Goal: Task Accomplishment & Management: Manage account settings

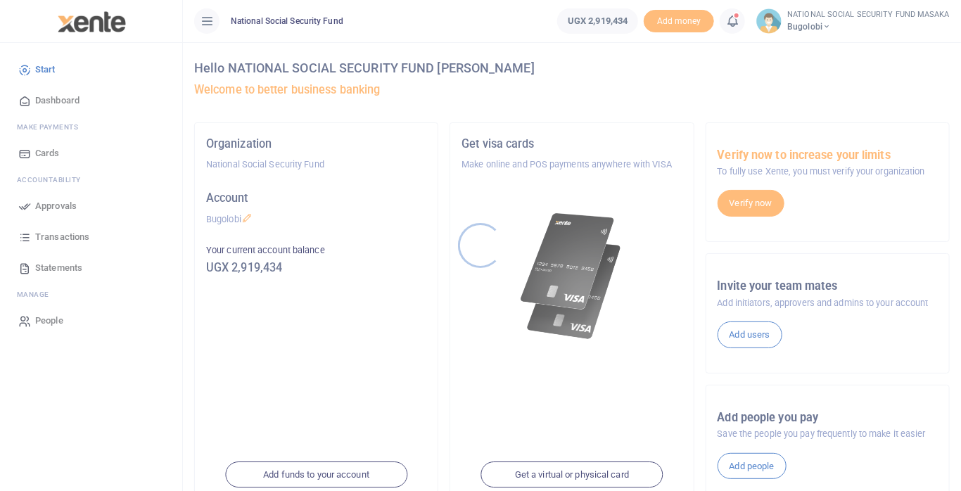
click at [735, 20] on div at bounding box center [480, 245] width 961 height 491
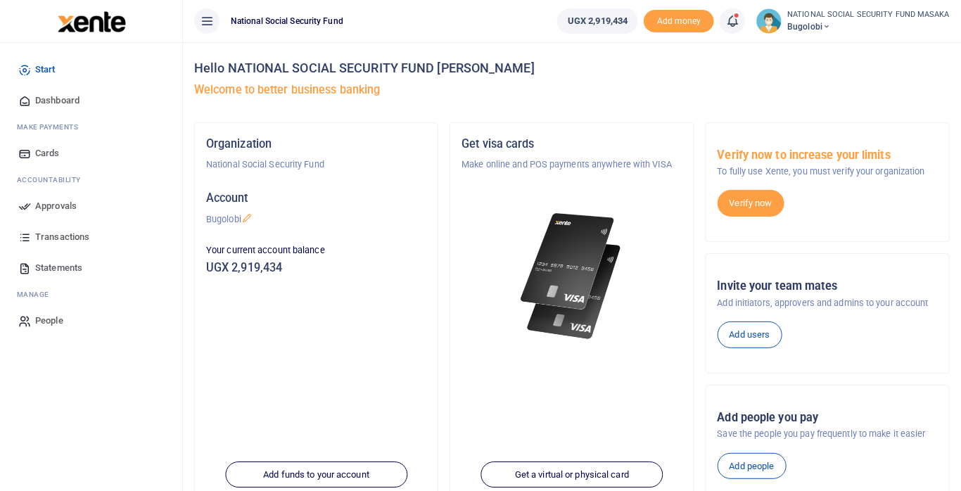
click at [740, 24] on icon at bounding box center [733, 20] width 14 height 15
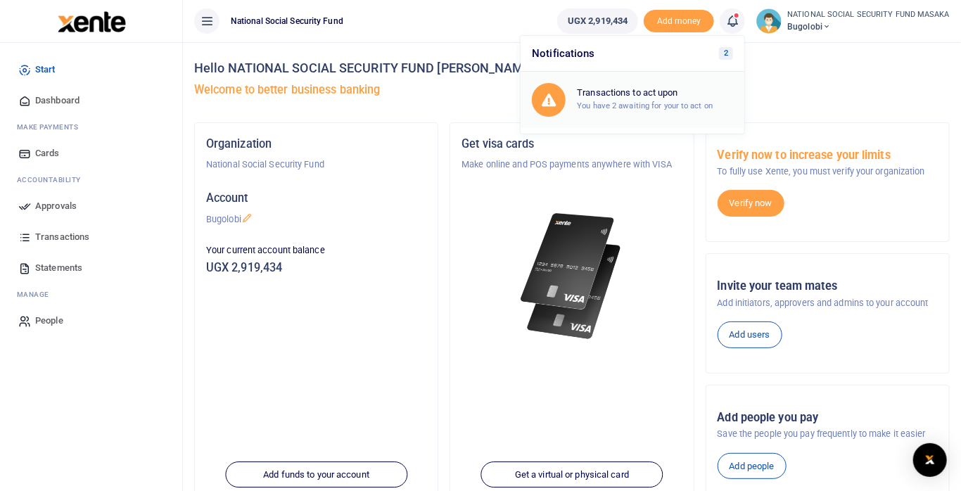
click at [681, 91] on h6 "Transactions to act upon" at bounding box center [655, 92] width 156 height 11
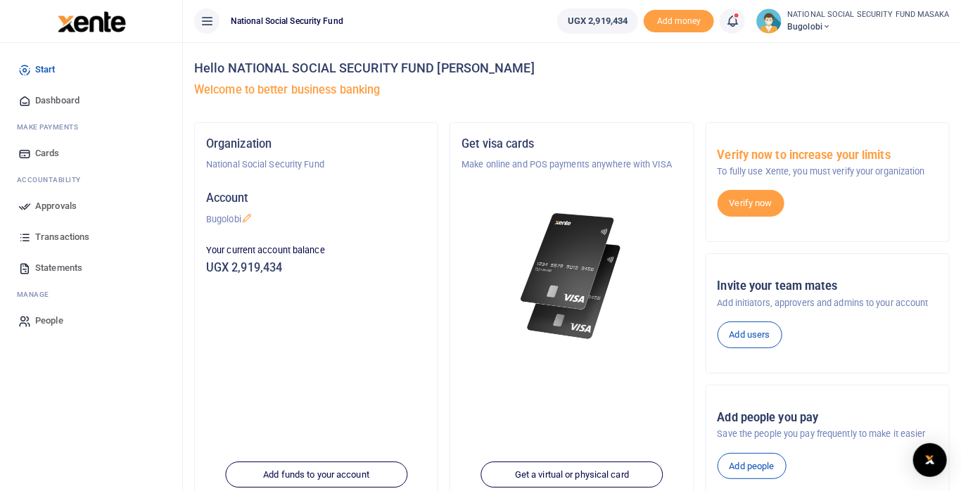
click at [738, 25] on icon at bounding box center [733, 20] width 14 height 15
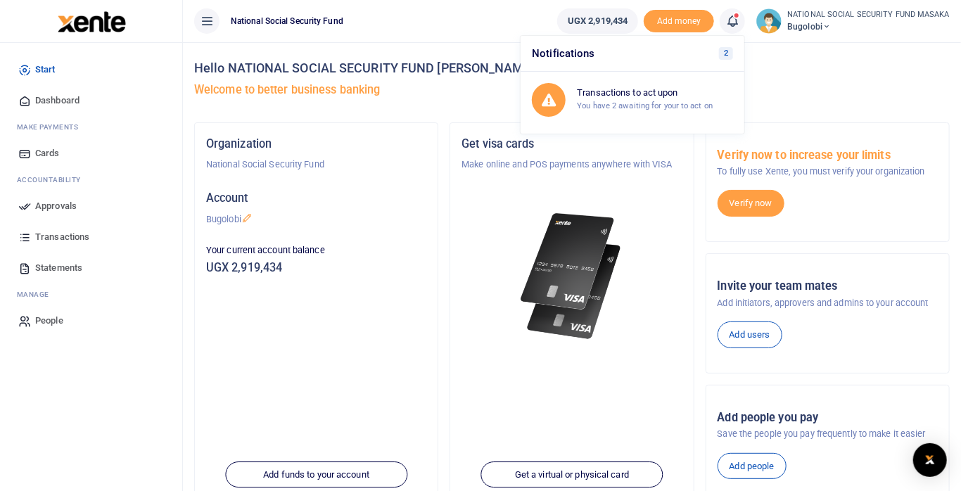
click at [659, 96] on h6 "Transactions to act upon" at bounding box center [655, 92] width 156 height 11
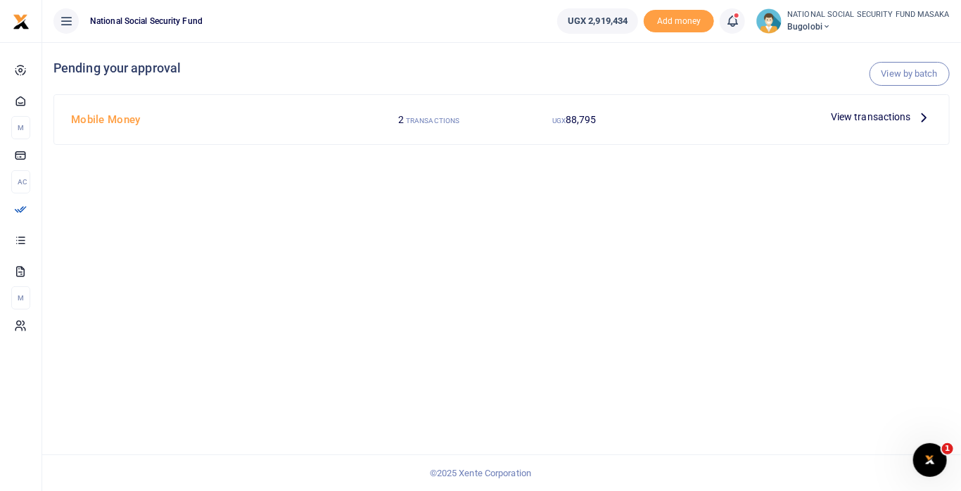
click at [907, 123] on span "View transactions" at bounding box center [871, 116] width 80 height 15
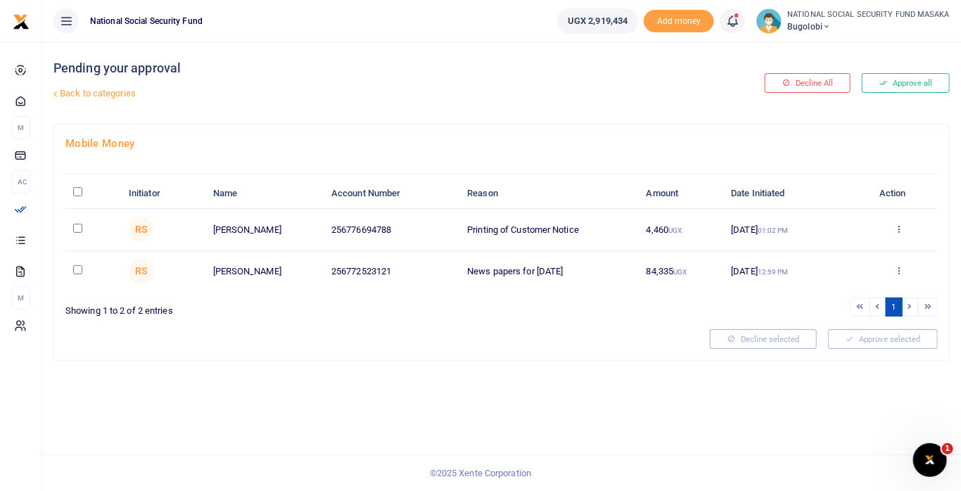
click at [893, 269] on div "Approve Decline Details" at bounding box center [898, 272] width 61 height 14
click at [897, 270] on icon at bounding box center [899, 270] width 9 height 10
click at [838, 295] on link "Approve" at bounding box center [848, 294] width 111 height 20
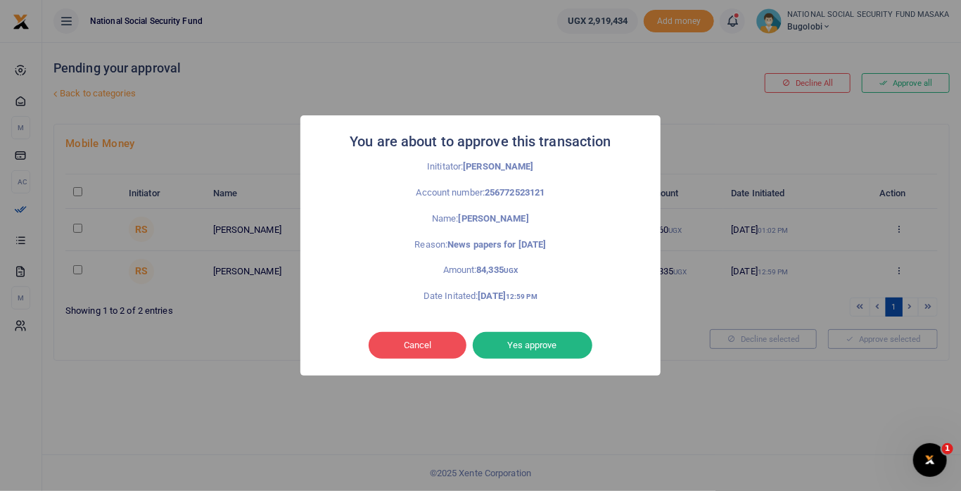
click at [565, 342] on button "Yes approve" at bounding box center [533, 345] width 120 height 27
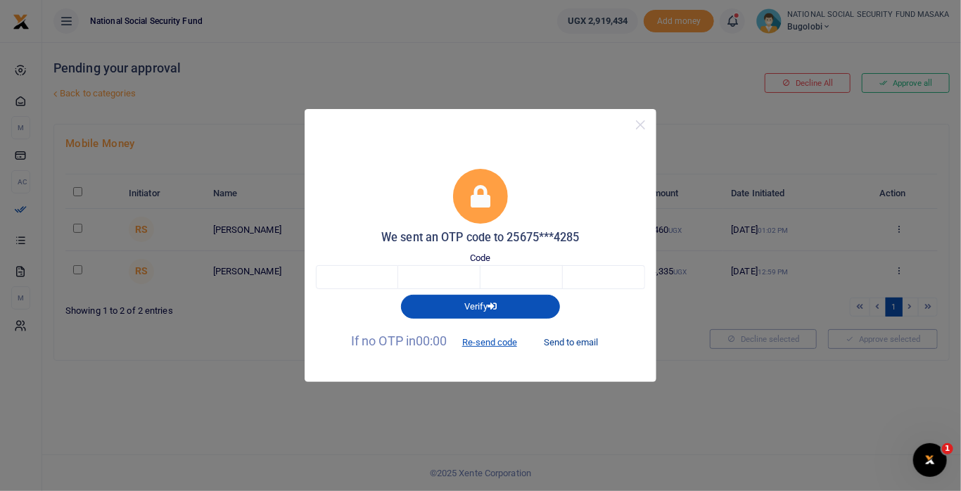
click at [580, 346] on button "Send to email" at bounding box center [571, 342] width 78 height 24
click at [372, 283] on input "text" at bounding box center [357, 277] width 82 height 24
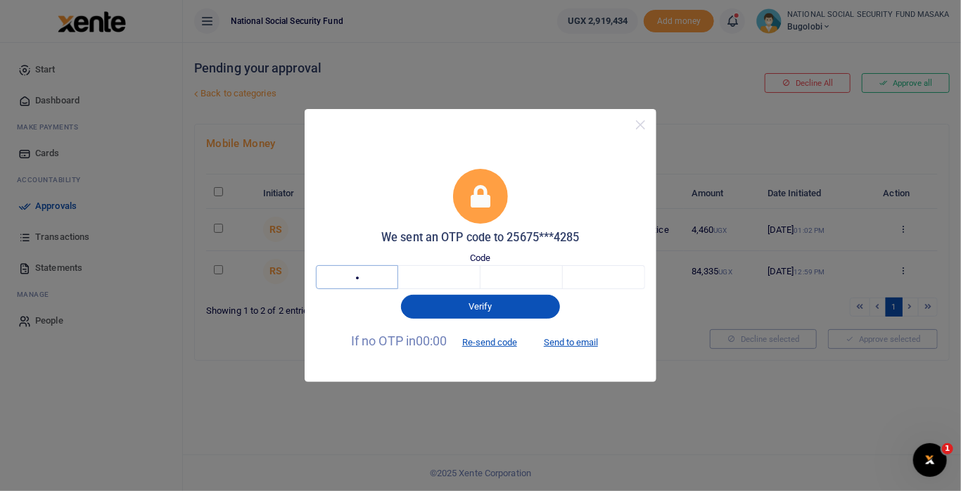
type input "8"
type input "7"
type input "6"
type input "9"
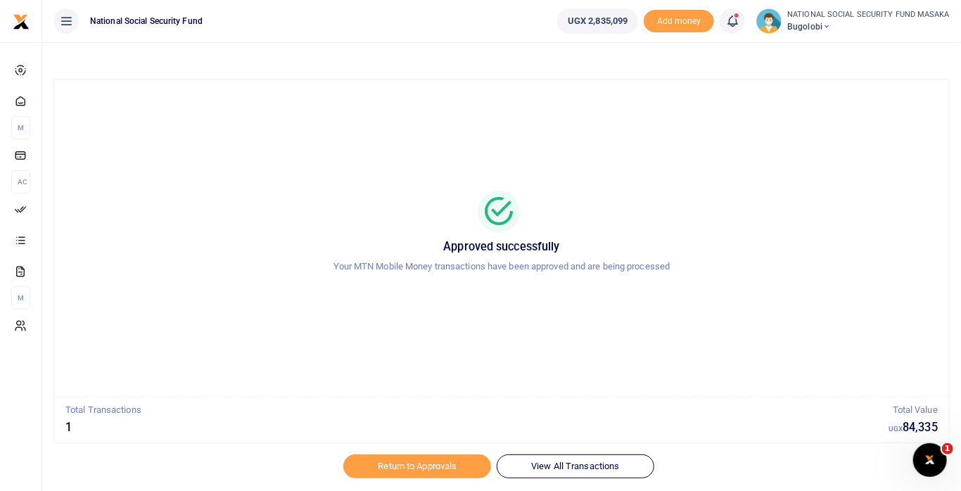
click at [736, 25] on icon at bounding box center [733, 20] width 14 height 15
click at [674, 90] on h6 "Transactions to act upon" at bounding box center [655, 92] width 156 height 11
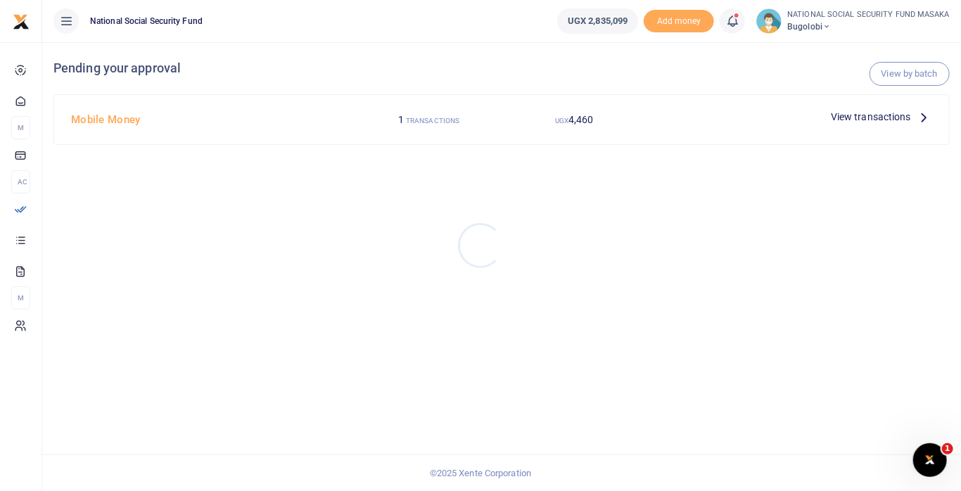
click at [892, 121] on div at bounding box center [480, 245] width 961 height 491
click at [870, 116] on span "View transactions" at bounding box center [871, 116] width 80 height 15
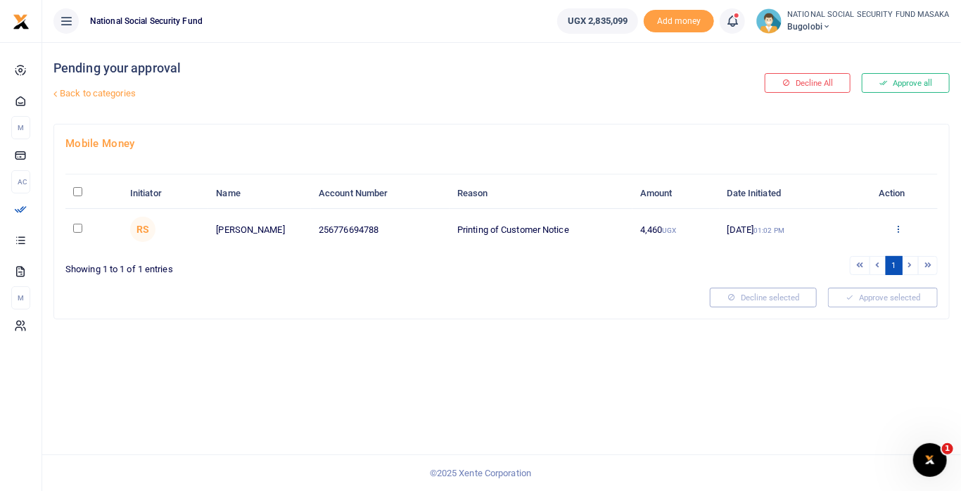
click at [897, 231] on icon at bounding box center [899, 229] width 9 height 10
click at [839, 284] on link "Decline" at bounding box center [847, 284] width 111 height 20
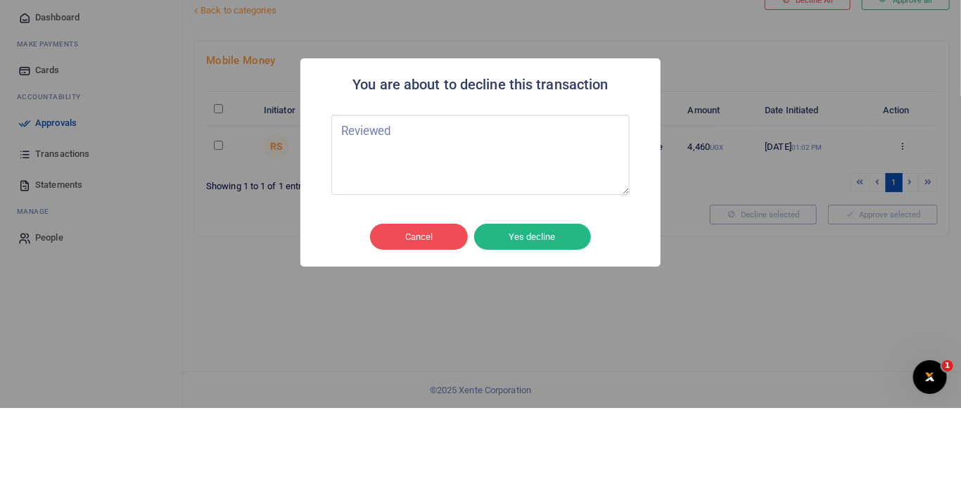
type textarea "Reviewed"
click at [555, 334] on button "Yes decline" at bounding box center [532, 320] width 117 height 27
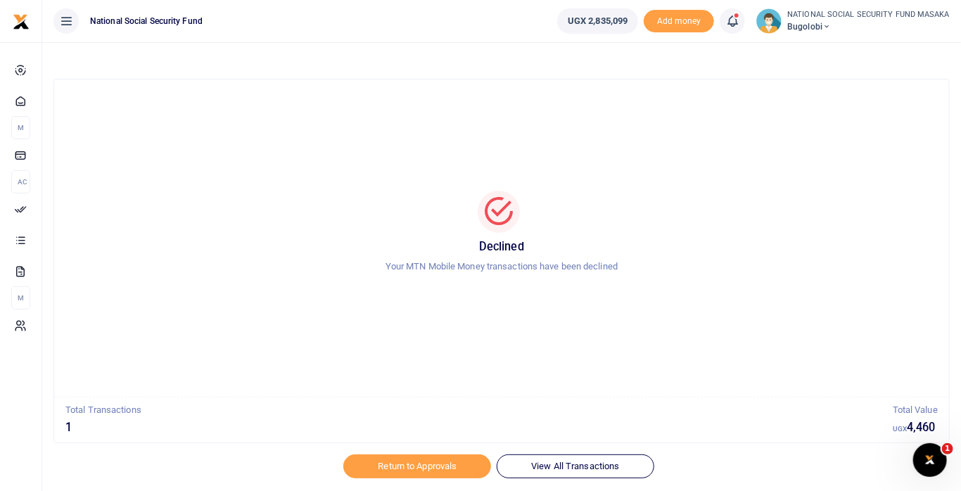
click at [603, 282] on div "Declined Your MTN Mobile Money transactions have been declined" at bounding box center [501, 238] width 861 height 94
